Goal: Task Accomplishment & Management: Use online tool/utility

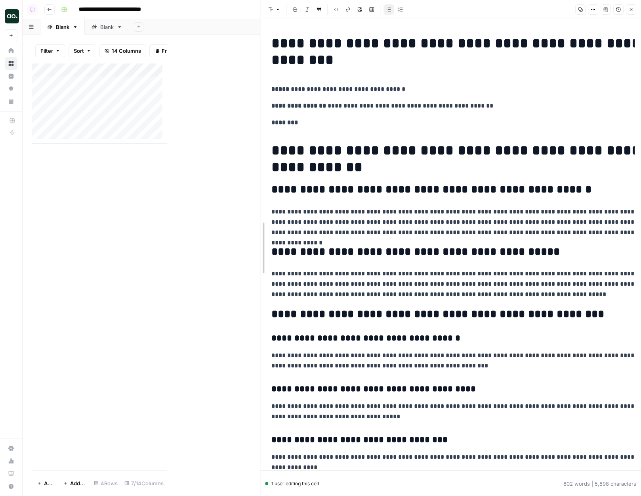
drag, startPoint x: 168, startPoint y: 30, endPoint x: 328, endPoint y: 38, distance: 159.6
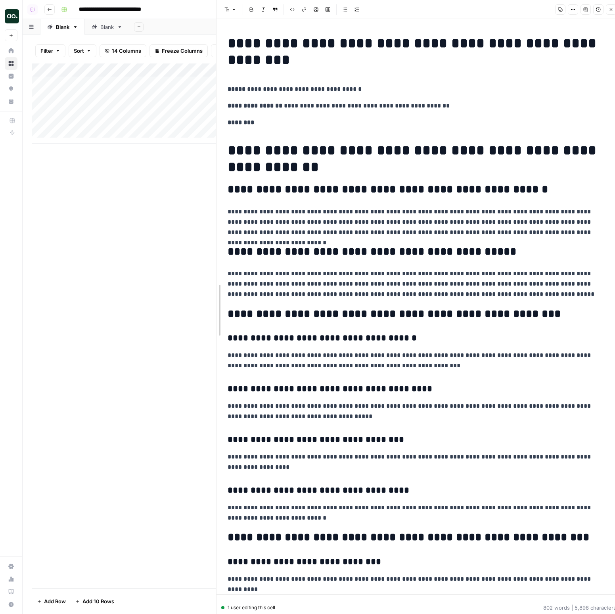
drag, startPoint x: 309, startPoint y: 41, endPoint x: 208, endPoint y: 30, distance: 102.1
click at [213, 31] on div at bounding box center [216, 310] width 8 height 620
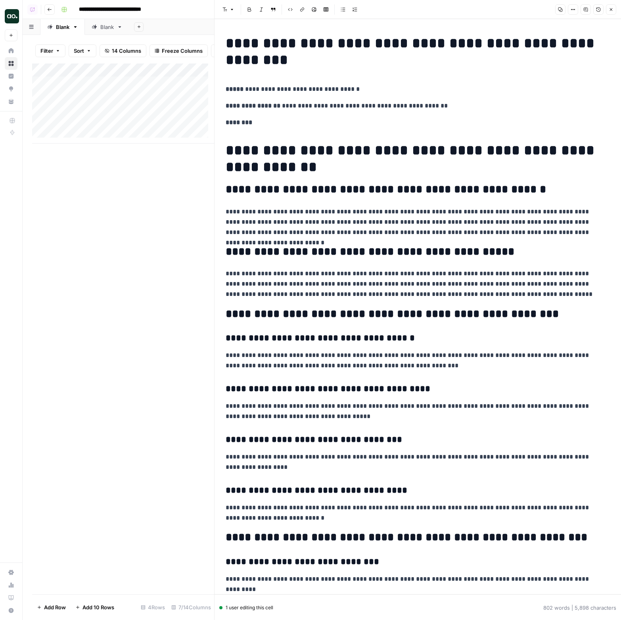
click at [586, 10] on icon "button" at bounding box center [586, 10] width 4 height 4
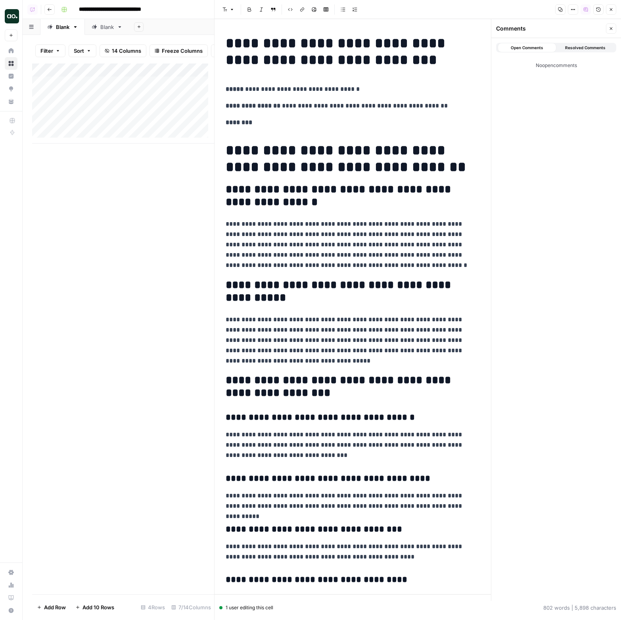
click at [609, 27] on icon "button" at bounding box center [611, 28] width 5 height 5
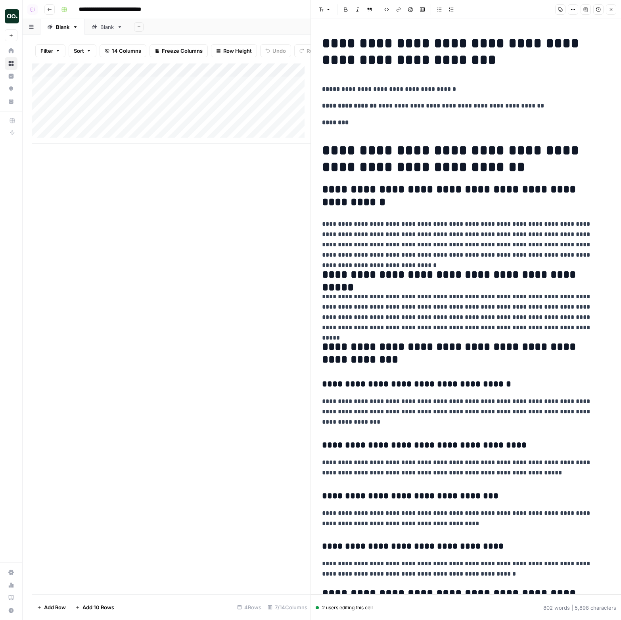
click at [473, 231] on p "**********" at bounding box center [463, 239] width 282 height 41
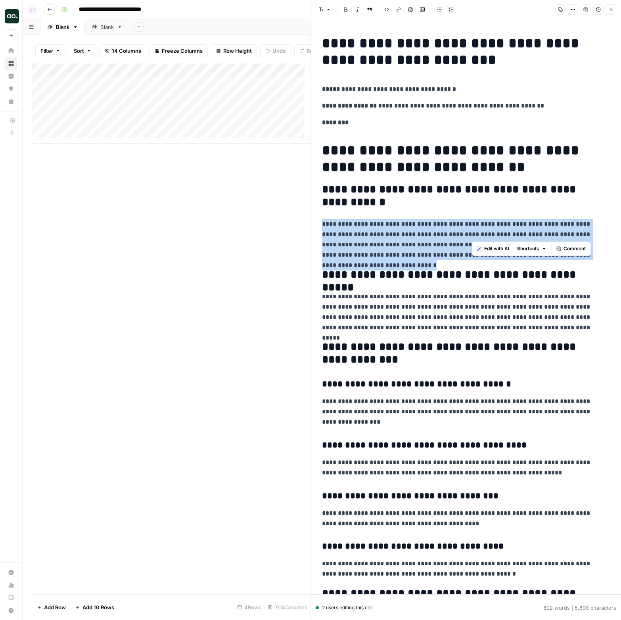
click at [473, 231] on p "**********" at bounding box center [463, 239] width 282 height 41
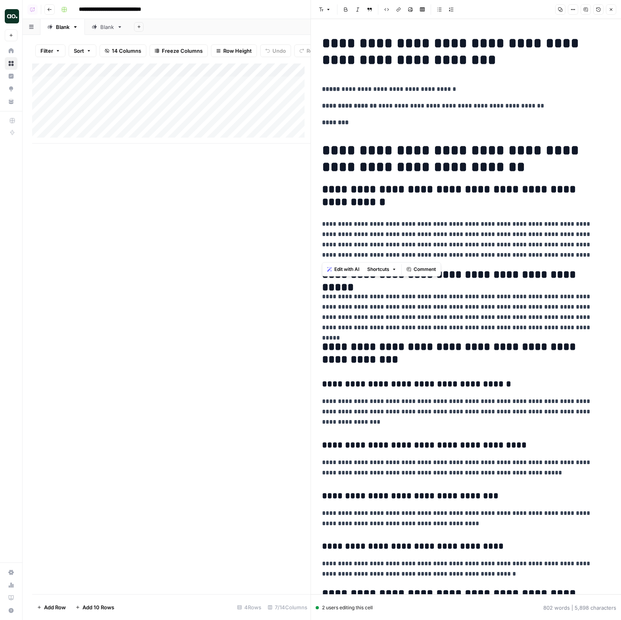
click at [297, 104] on div "Add Column" at bounding box center [171, 103] width 278 height 80
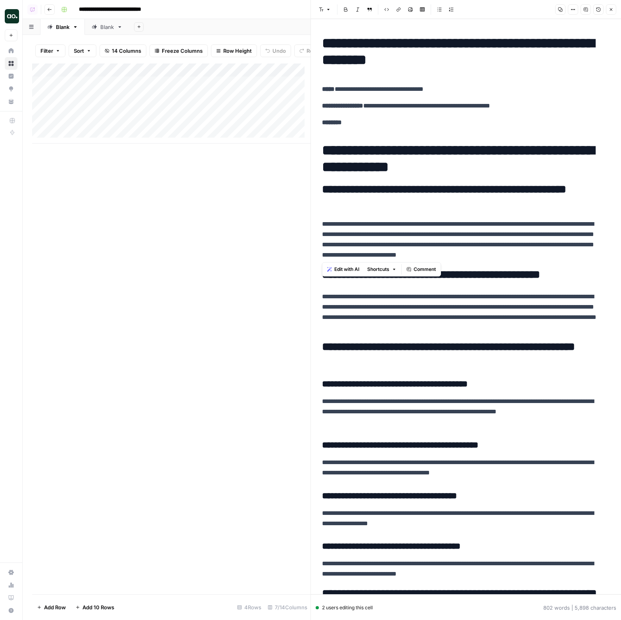
click at [614, 11] on button "Close" at bounding box center [611, 9] width 10 height 10
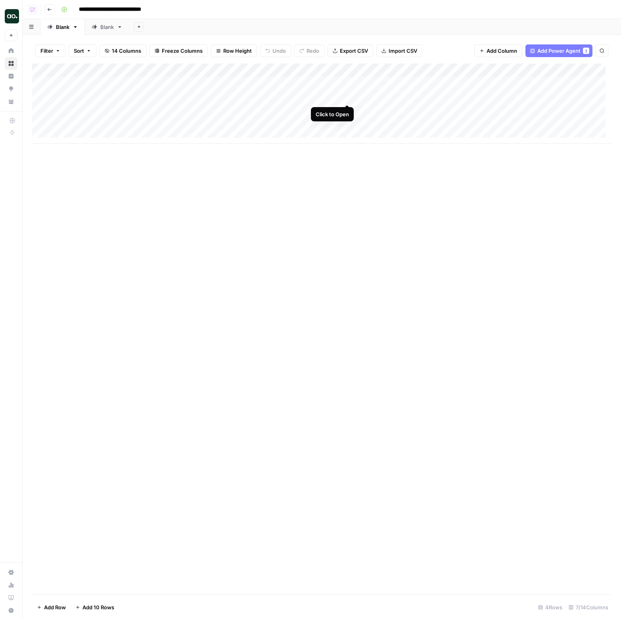
click at [349, 97] on div "Add Column" at bounding box center [321, 103] width 579 height 80
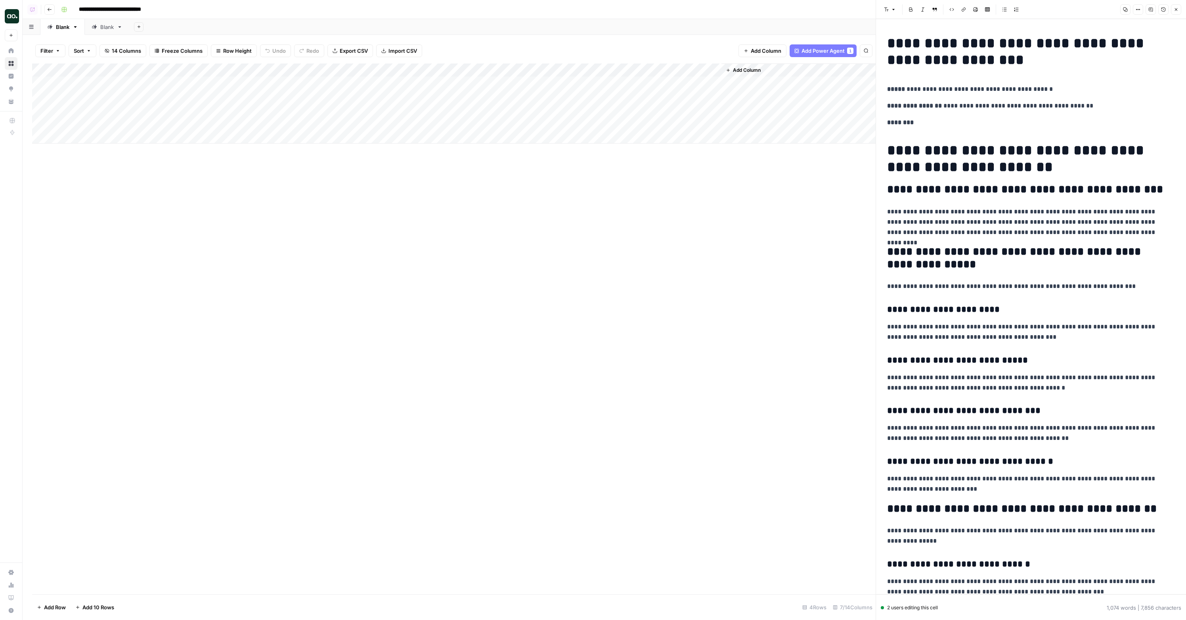
click at [620, 232] on div "Add Column" at bounding box center [454, 328] width 844 height 530
